Goal: Check status: Check status

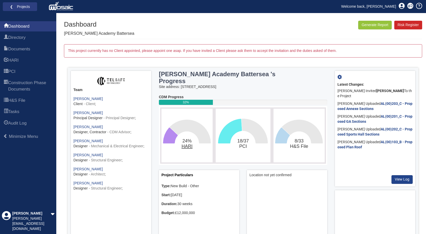
click at [184, 144] on tspan "HARI" at bounding box center [186, 146] width 11 height 5
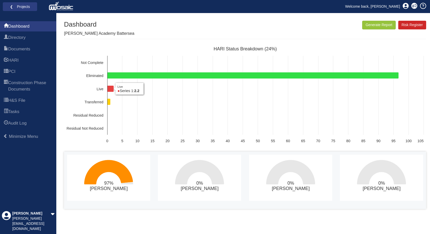
click at [110, 90] on icon "HARI Status Breakdown (24%)" at bounding box center [110, 89] width 6 height 6
click at [128, 87] on rect "HARI Status Breakdown (24%)" at bounding box center [245, 95] width 362 height 102
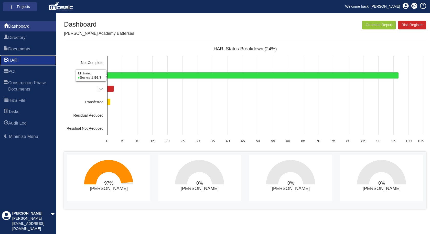
click at [49, 57] on link "HARI" at bounding box center [28, 60] width 56 height 10
